Goal: Navigation & Orientation: Find specific page/section

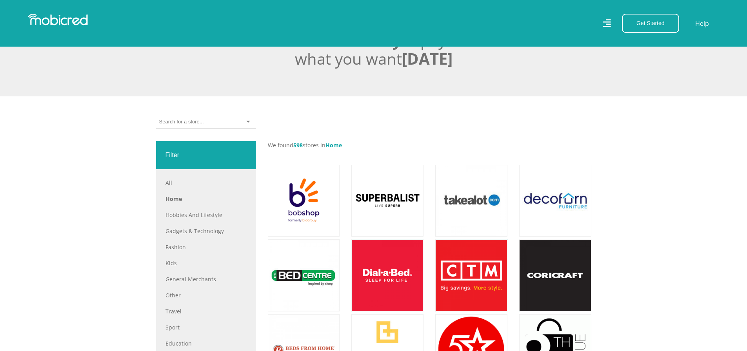
scroll to position [196, 0]
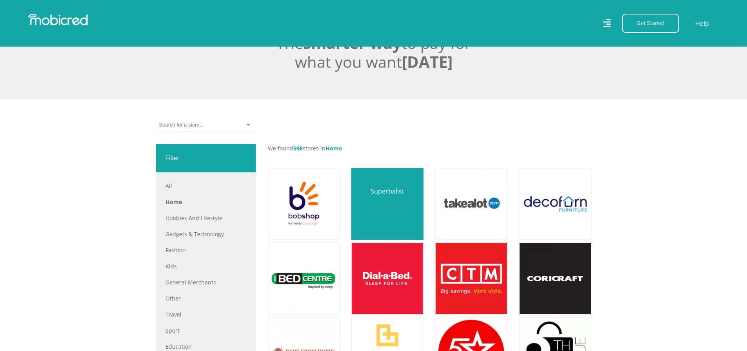
click at [383, 214] on link at bounding box center [387, 204] width 85 height 85
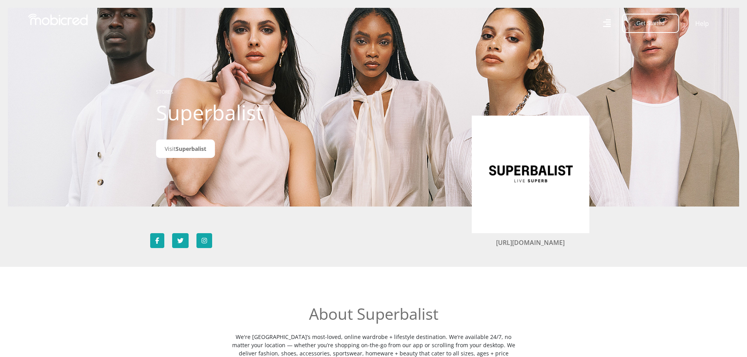
click at [605, 23] on icon at bounding box center [607, 23] width 9 height 12
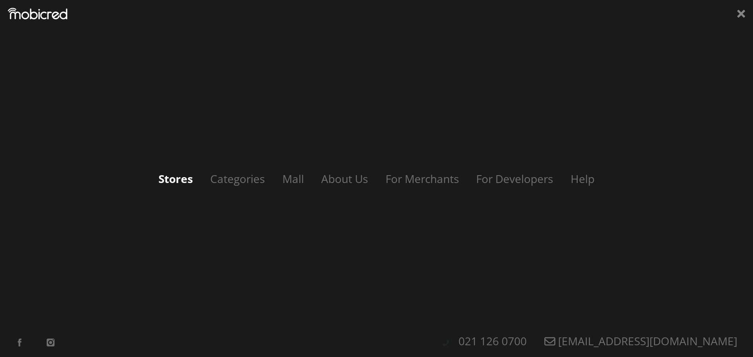
click at [169, 179] on link "Stores" at bounding box center [176, 178] width 50 height 15
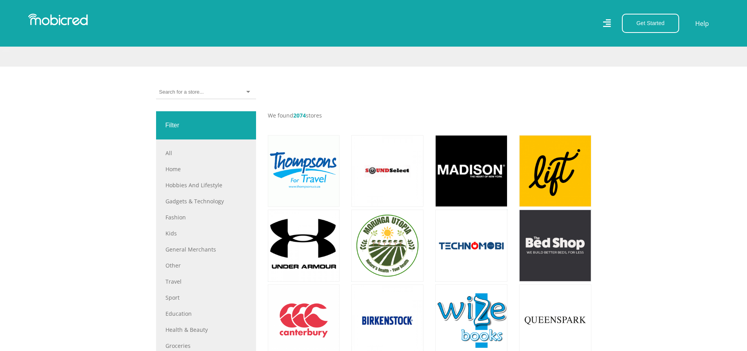
scroll to position [157, 0]
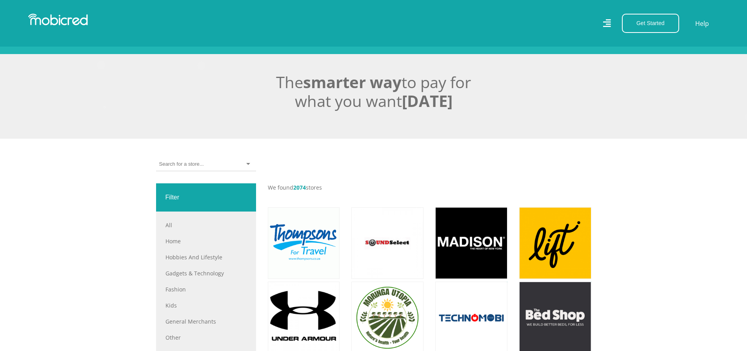
click at [200, 167] on input "select-one" at bounding box center [181, 164] width 44 height 7
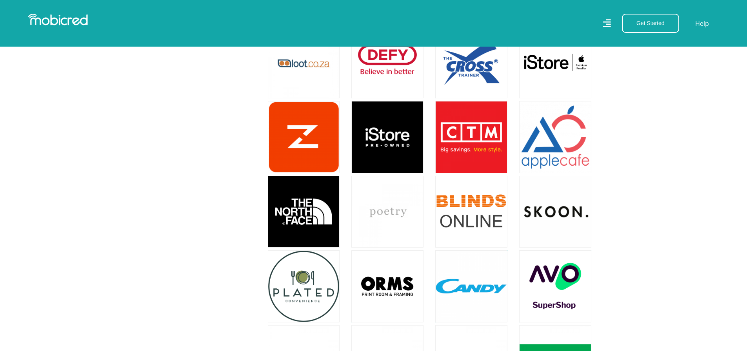
scroll to position [1568, 0]
